Goal: Task Accomplishment & Management: Complete application form

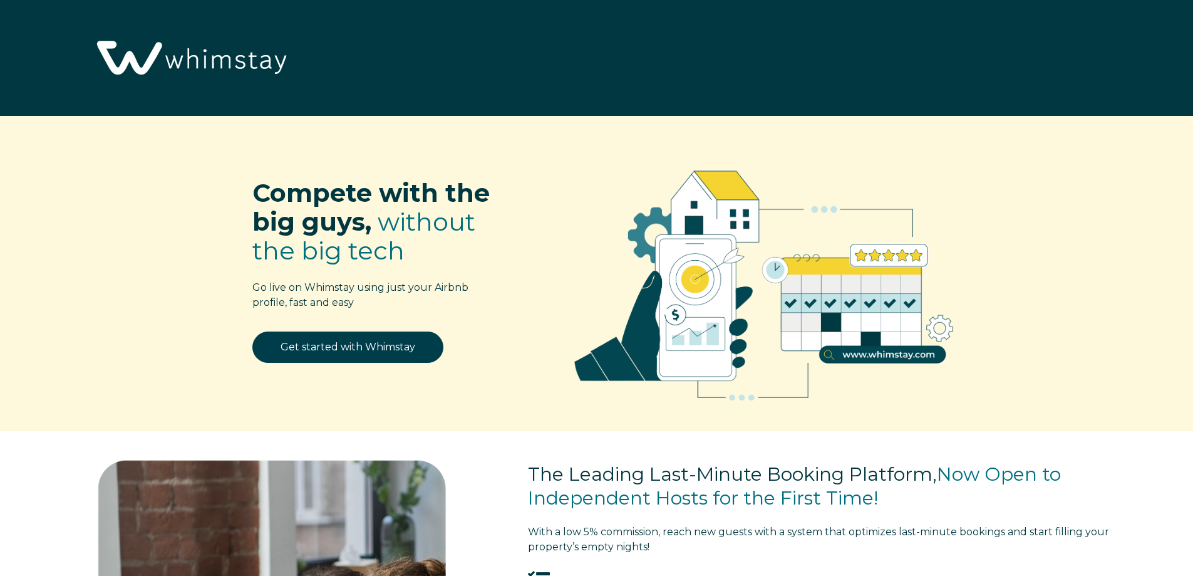
select select "US"
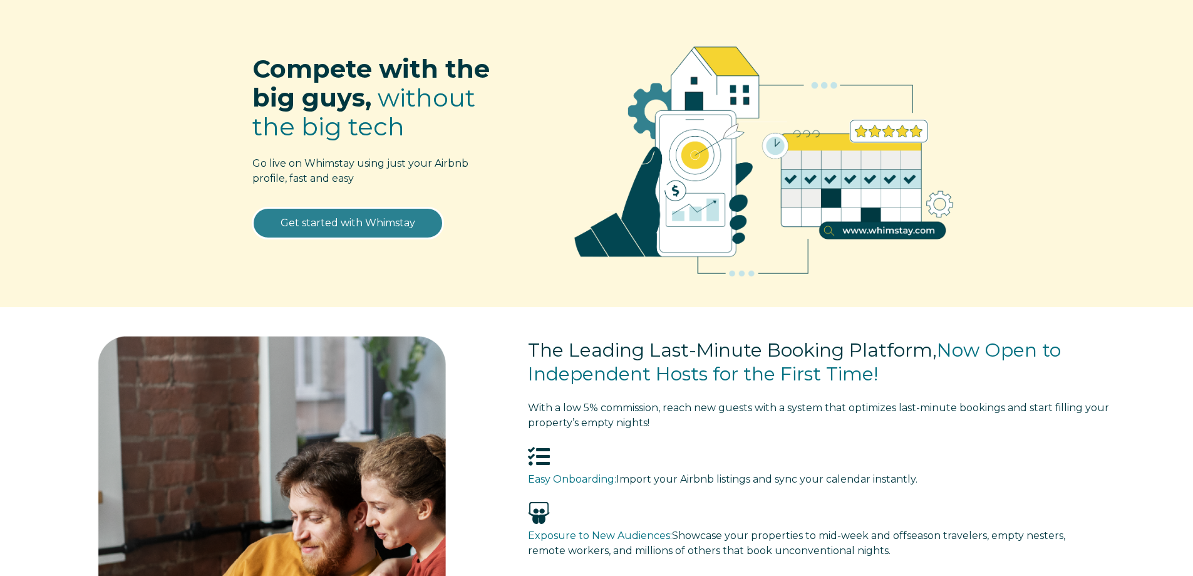
click at [330, 221] on link "Get started with Whimstay" at bounding box center [347, 222] width 191 height 31
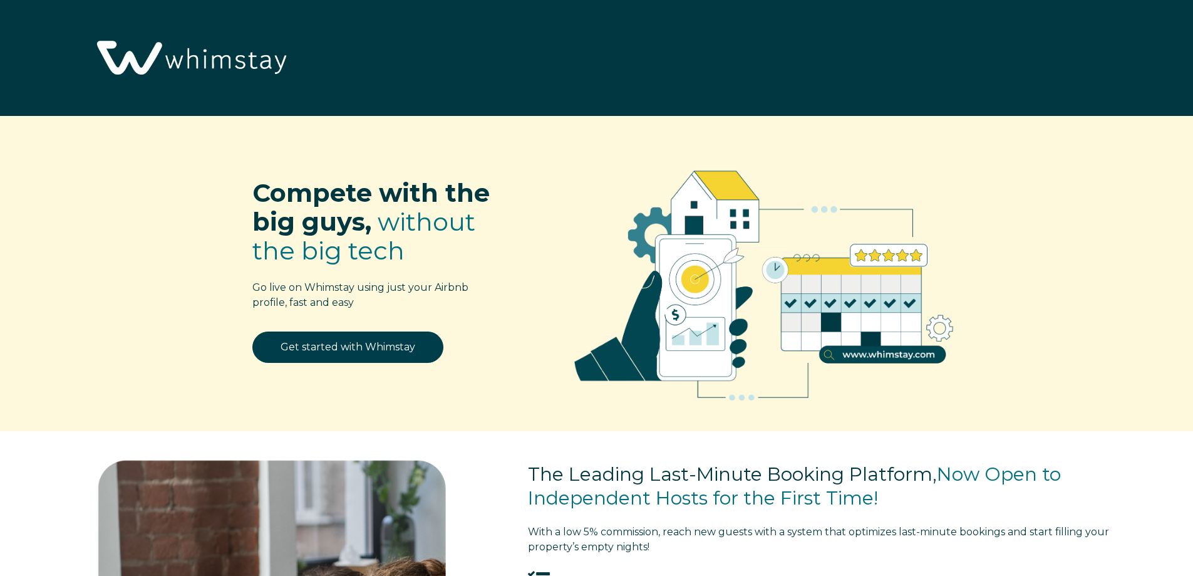
select select "US"
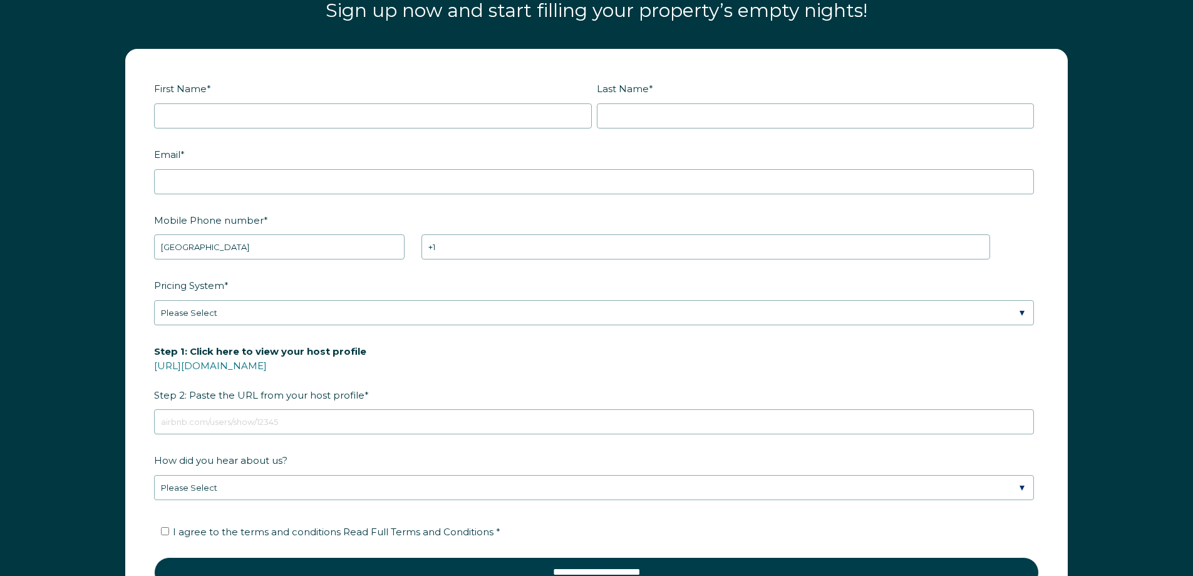
scroll to position [1788, 0]
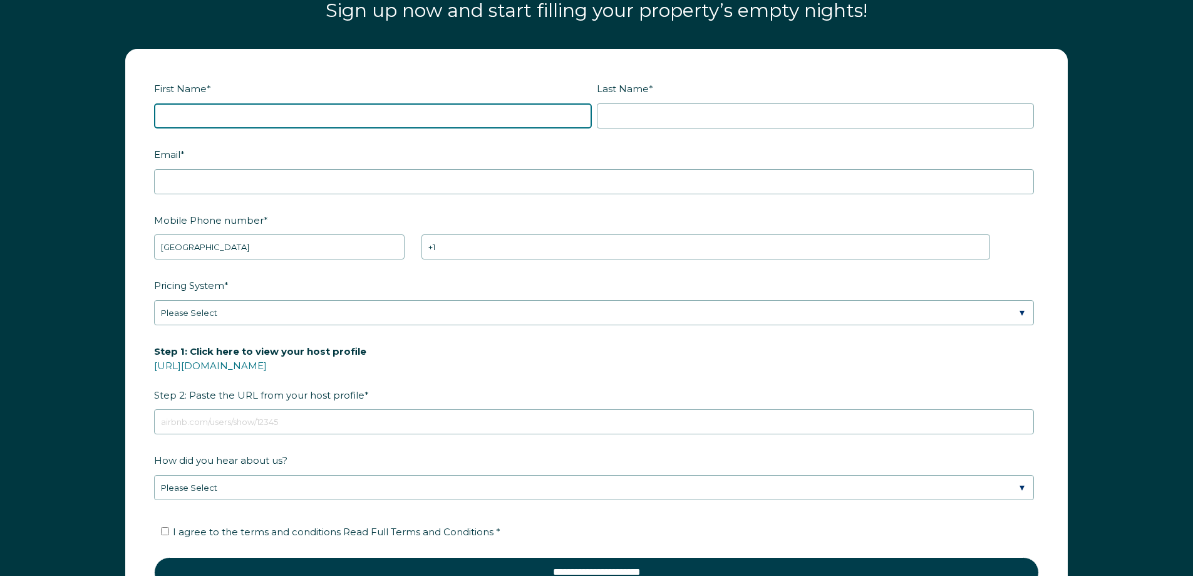
click at [190, 118] on input "First Name *" at bounding box center [373, 115] width 438 height 25
type input "[PERSON_NAME]"
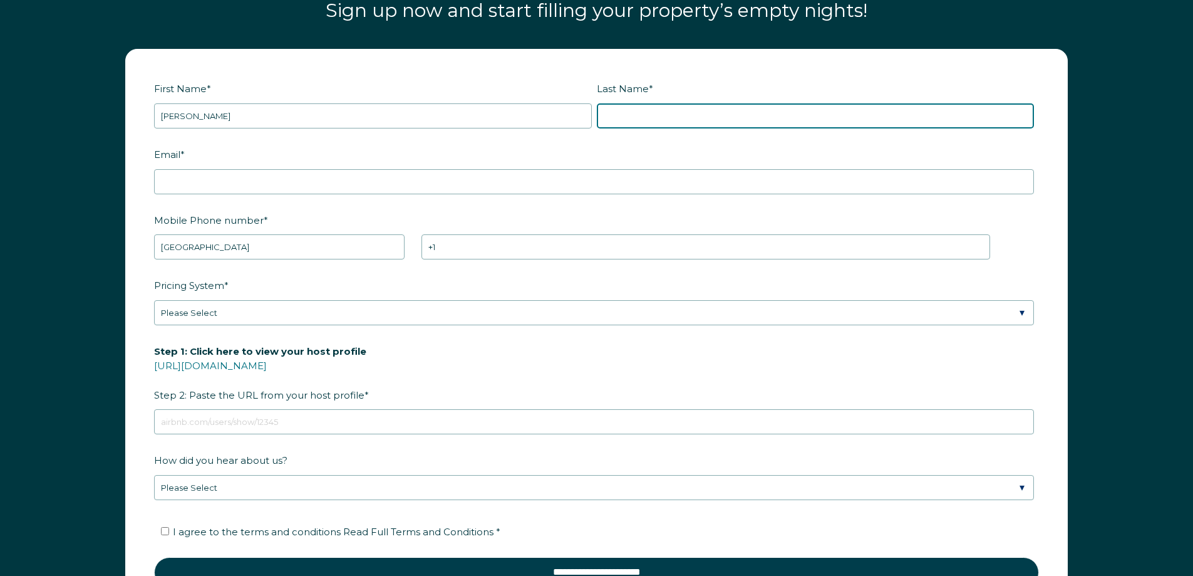
type input "Gray"
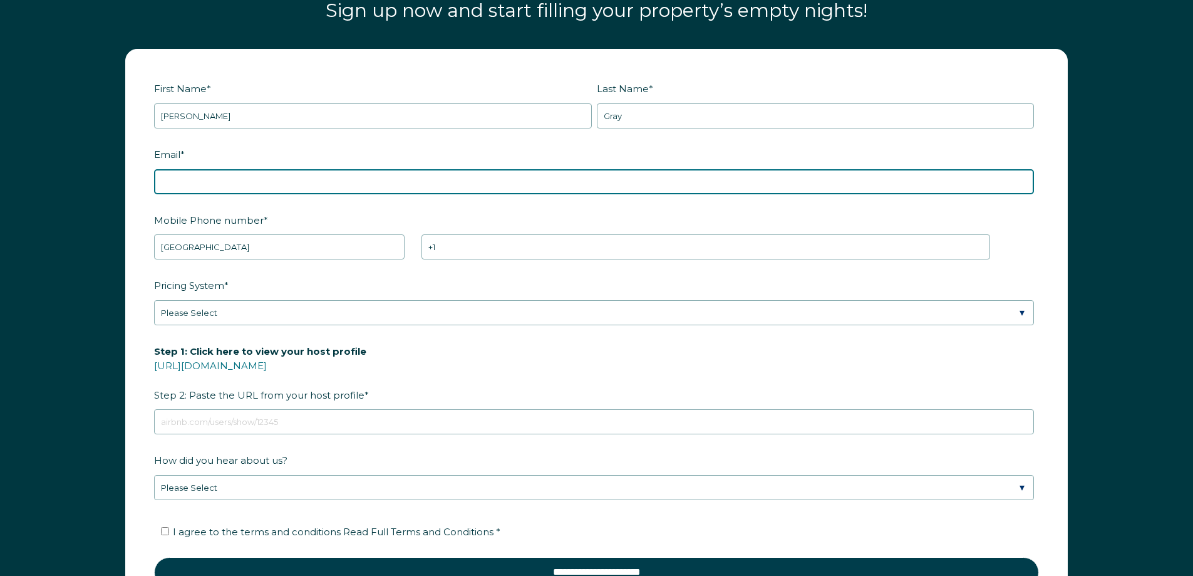
type input "[EMAIL_ADDRESS][DOMAIN_NAME]"
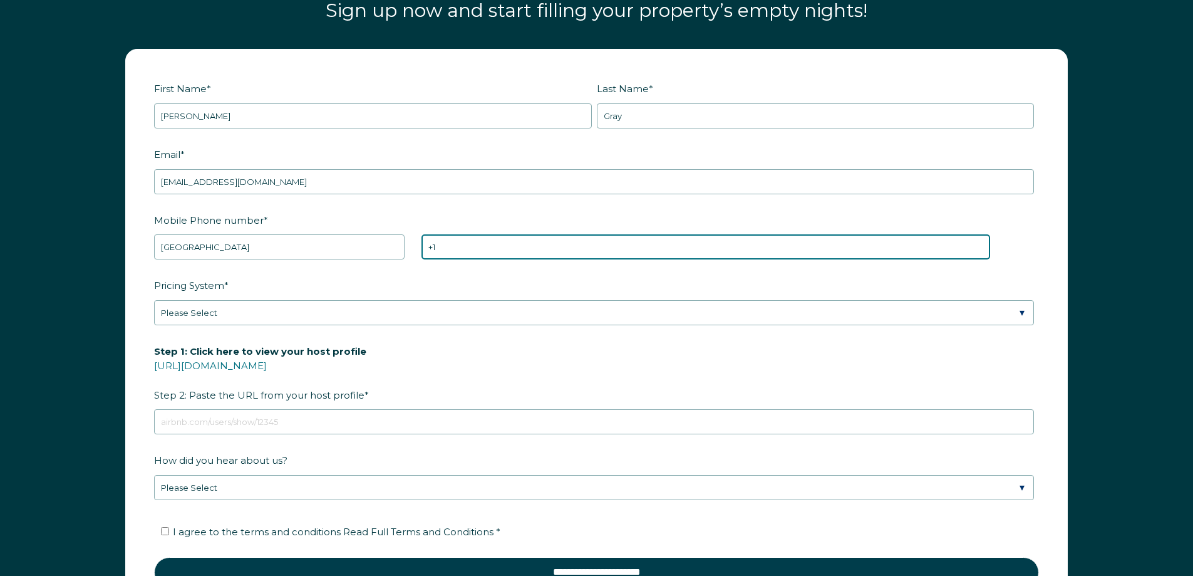
click at [495, 249] on input "+1" at bounding box center [706, 246] width 569 height 25
type input "[PHONE_NUMBER]"
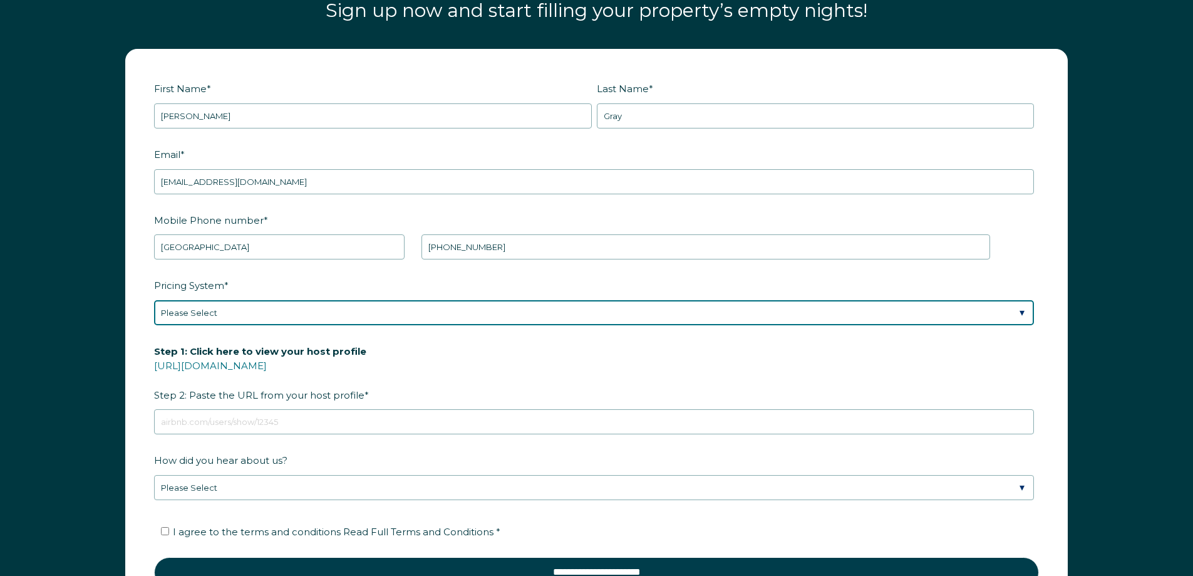
click at [246, 306] on select "Please Select Manual Airbnb Smart Pricing PriceLabs Wheelhouse Beyond Pricing 3…" at bounding box center [594, 312] width 880 height 25
select select "PriceLabs"
click at [154, 300] on select "Please Select Manual Airbnb Smart Pricing PriceLabs Wheelhouse Beyond Pricing 3…" at bounding box center [594, 312] width 880 height 25
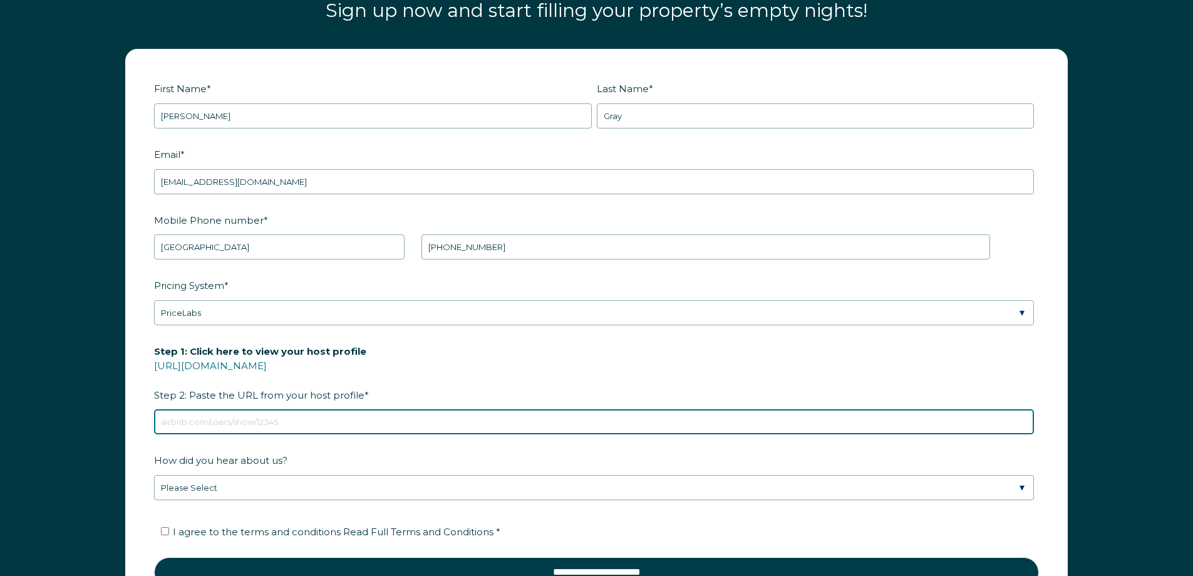
click at [234, 422] on input "Step 1: Click here to view your host profile [URL][DOMAIN_NAME] Step 2: Paste t…" at bounding box center [594, 421] width 880 height 25
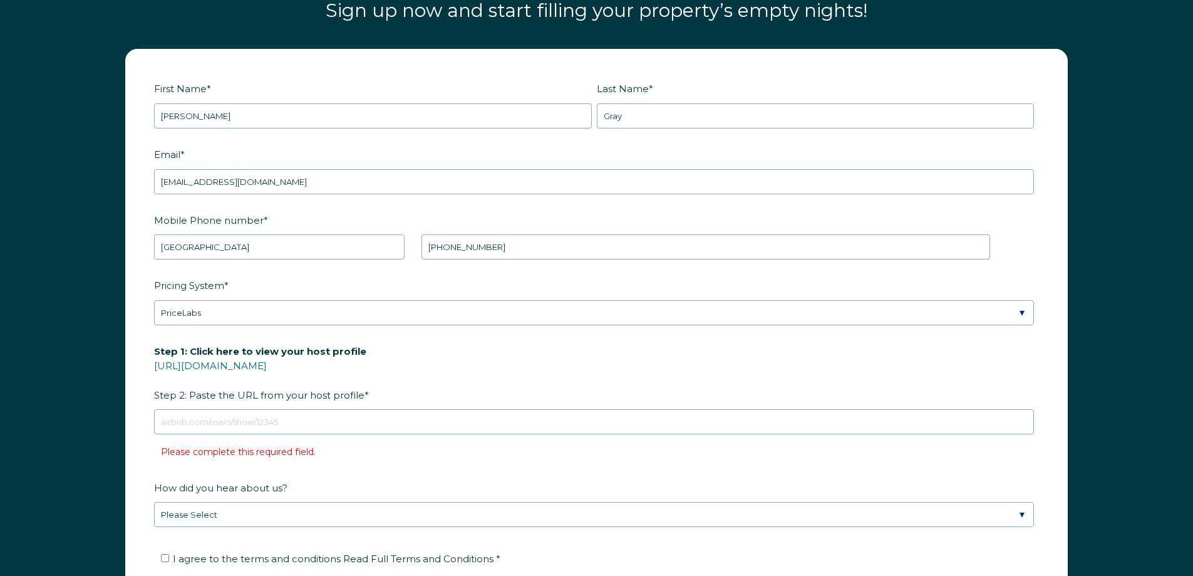
click at [230, 514] on form "First Name * [PERSON_NAME] Last Name * Gray RBO Token Company ID Referrer Code …" at bounding box center [596, 353] width 941 height 608
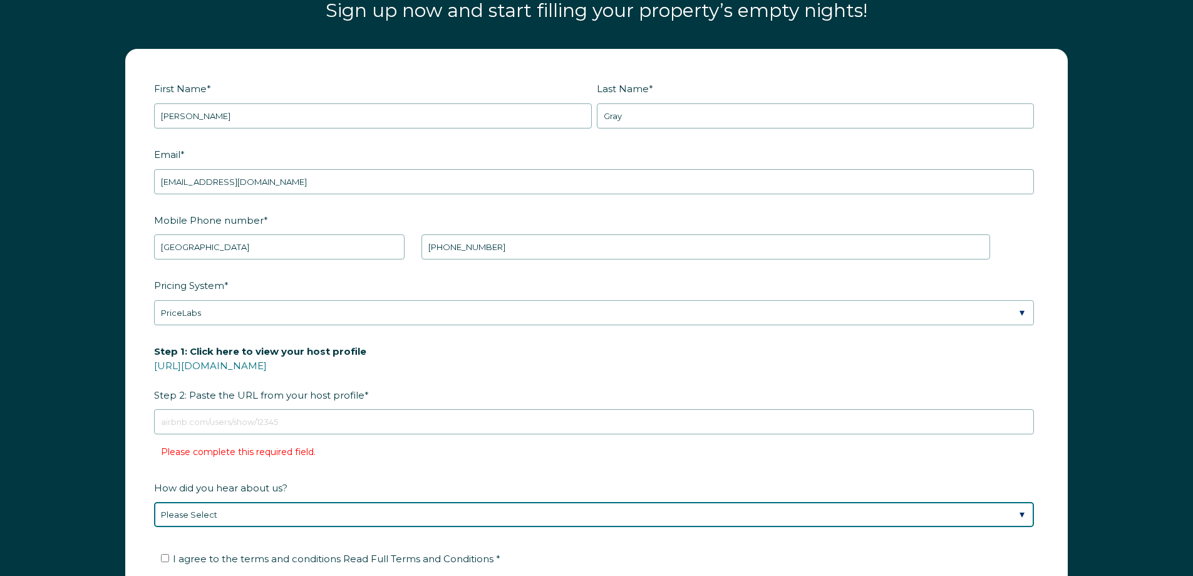
click at [230, 514] on select "Please Select Discovered Whimstay at an event or conference Found Whimstay thro…" at bounding box center [594, 514] width 880 height 25
select select "Podcast"
click at [154, 502] on select "Please Select Discovered Whimstay at an event or conference Found Whimstay thro…" at bounding box center [594, 514] width 880 height 25
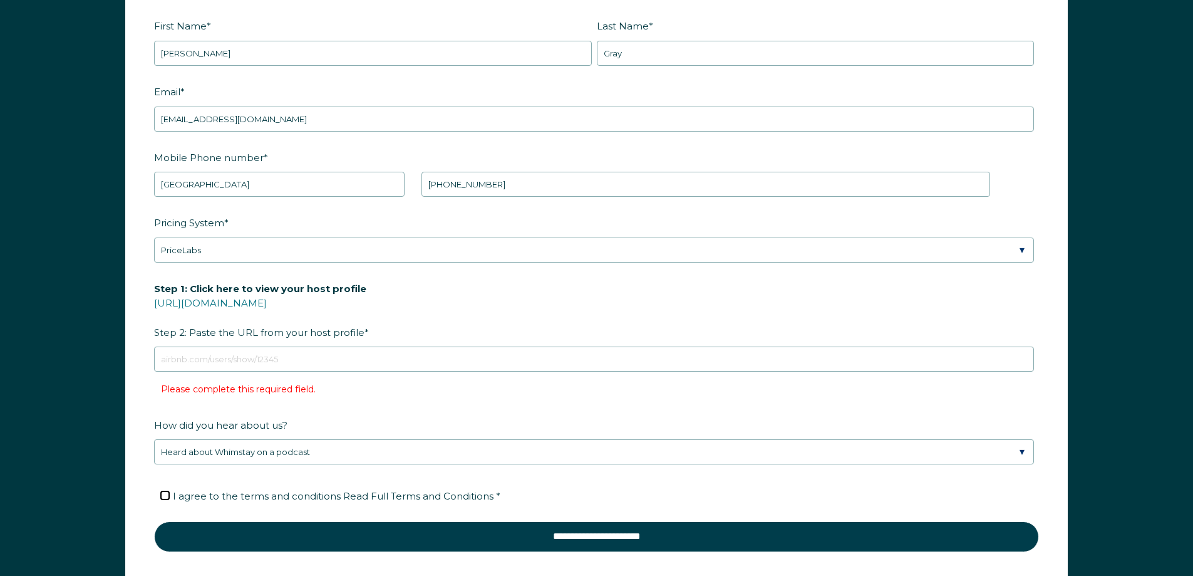
click at [161, 496] on input "I agree to the terms and conditions Read Full Terms and Conditions *" at bounding box center [165, 495] width 8 height 8
checkbox input "true"
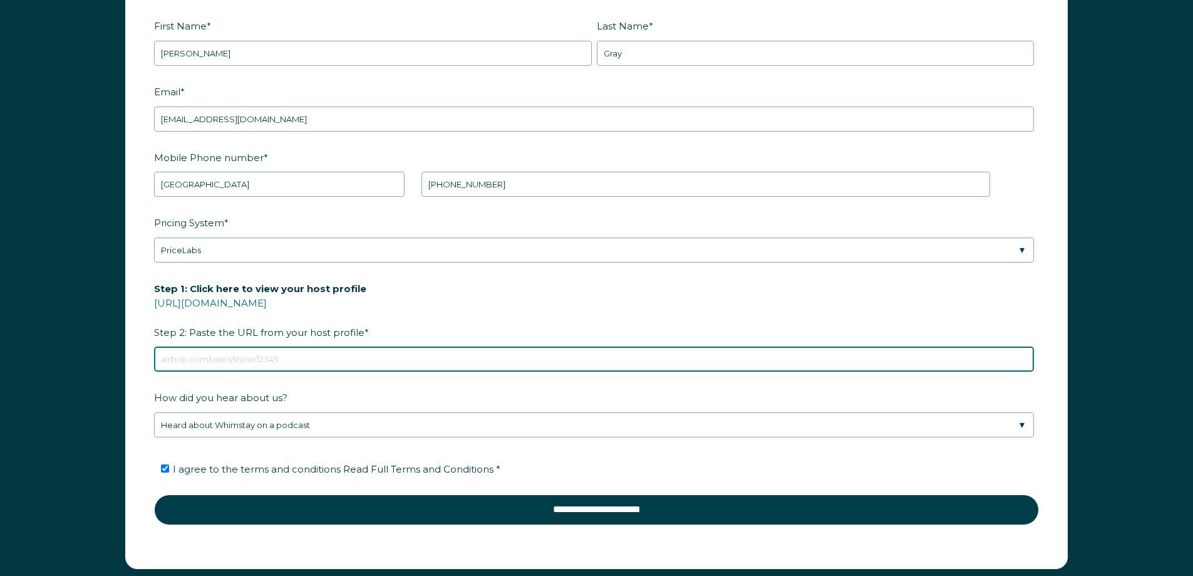
click at [224, 360] on input "Step 1: Click here to view your host profile [URL][DOMAIN_NAME] Step 2: Paste t…" at bounding box center [594, 358] width 880 height 25
click at [257, 364] on input "Step 1: Click here to view your host profile [URL][DOMAIN_NAME] Step 2: Paste t…" at bounding box center [594, 358] width 880 height 25
paste input "[URL][DOMAIN_NAME]"
type input "[URL][DOMAIN_NAME]"
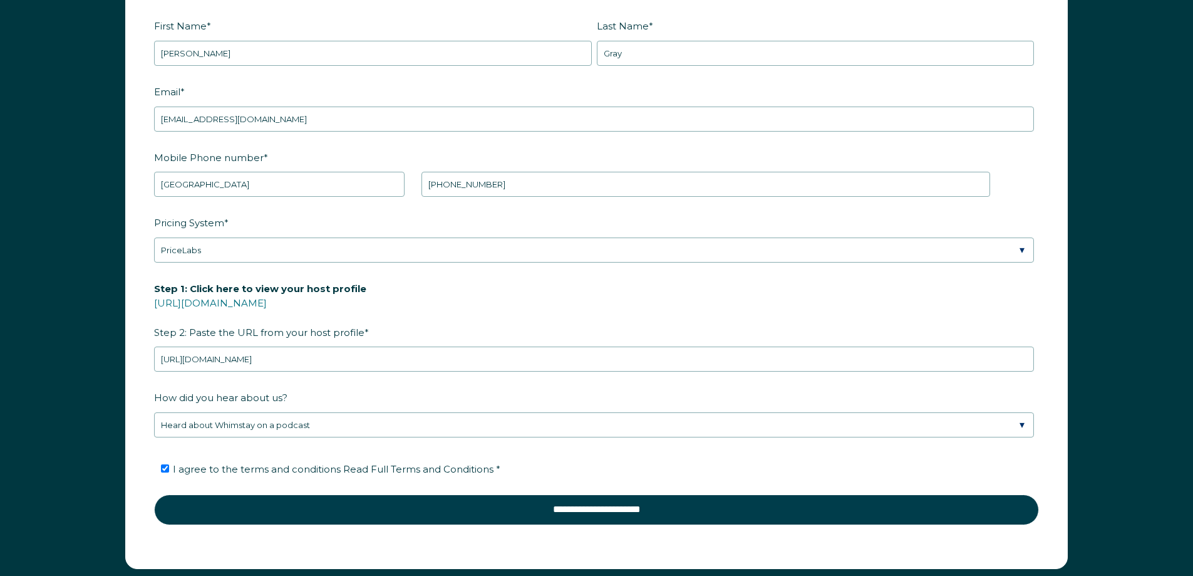
click at [643, 310] on label "Step 1: Click here to view your host profile [URL][DOMAIN_NAME] Step 2: Paste t…" at bounding box center [596, 310] width 885 height 66
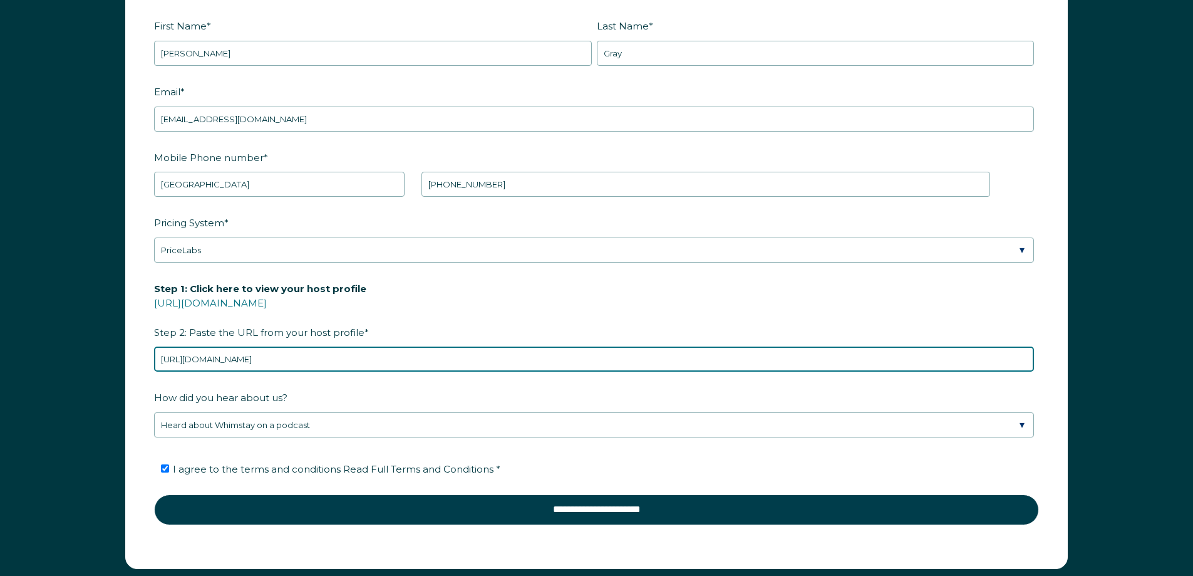
click at [643, 346] on input "[URL][DOMAIN_NAME]" at bounding box center [594, 358] width 880 height 25
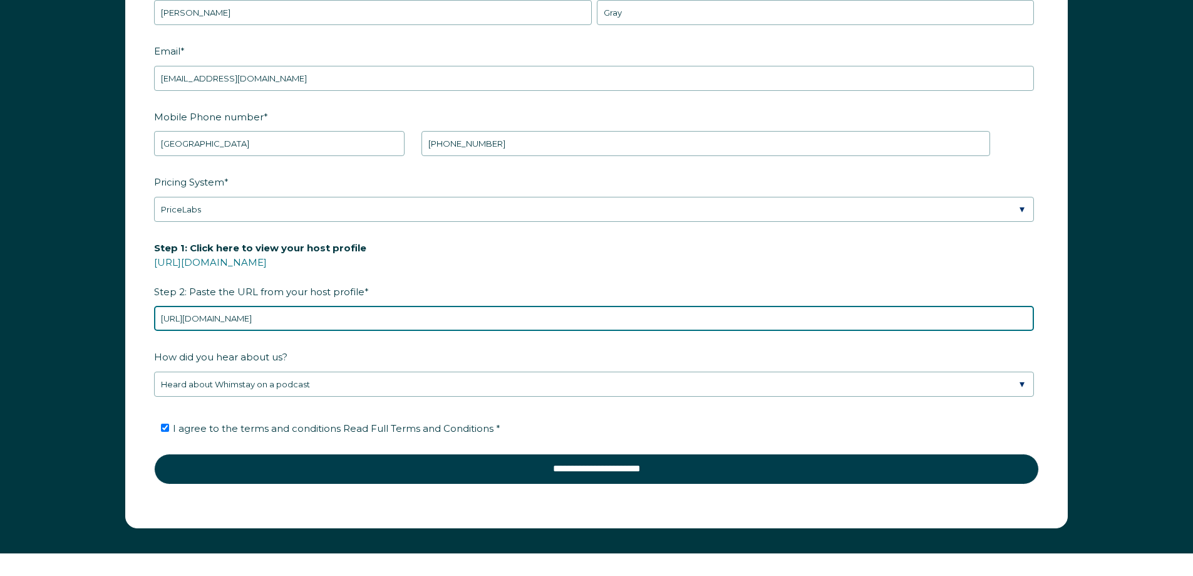
scroll to position [1913, 0]
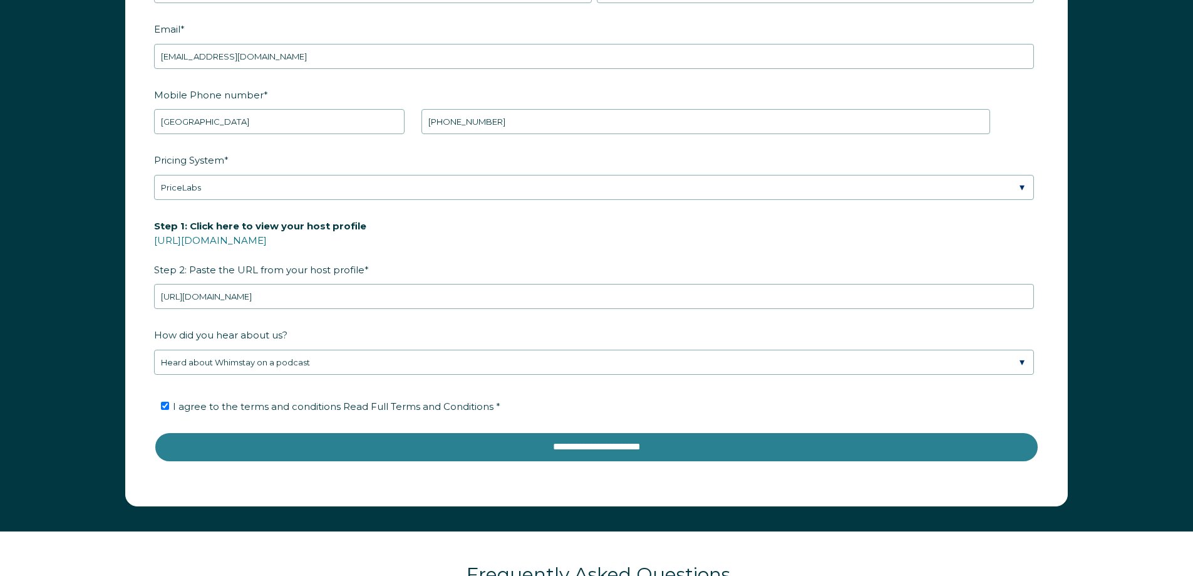
click at [547, 450] on input "**********" at bounding box center [596, 447] width 885 height 30
